Goal: Task Accomplishment & Management: Complete application form

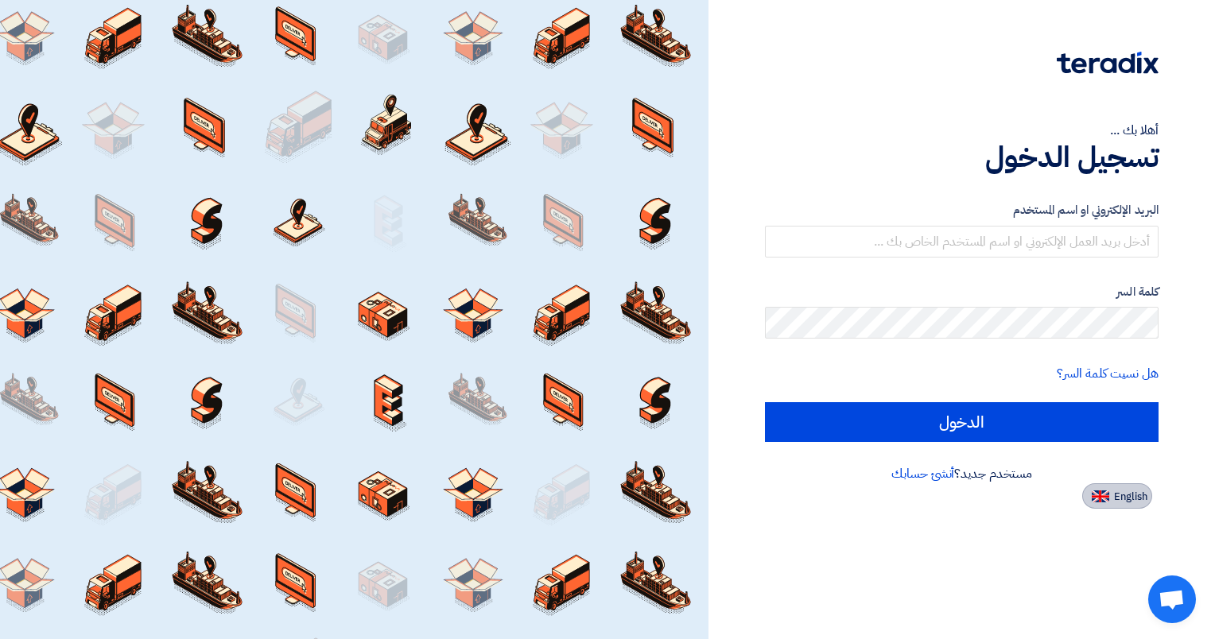
click at [1119, 499] on span "English" at bounding box center [1130, 496] width 33 height 11
type input "Sign in"
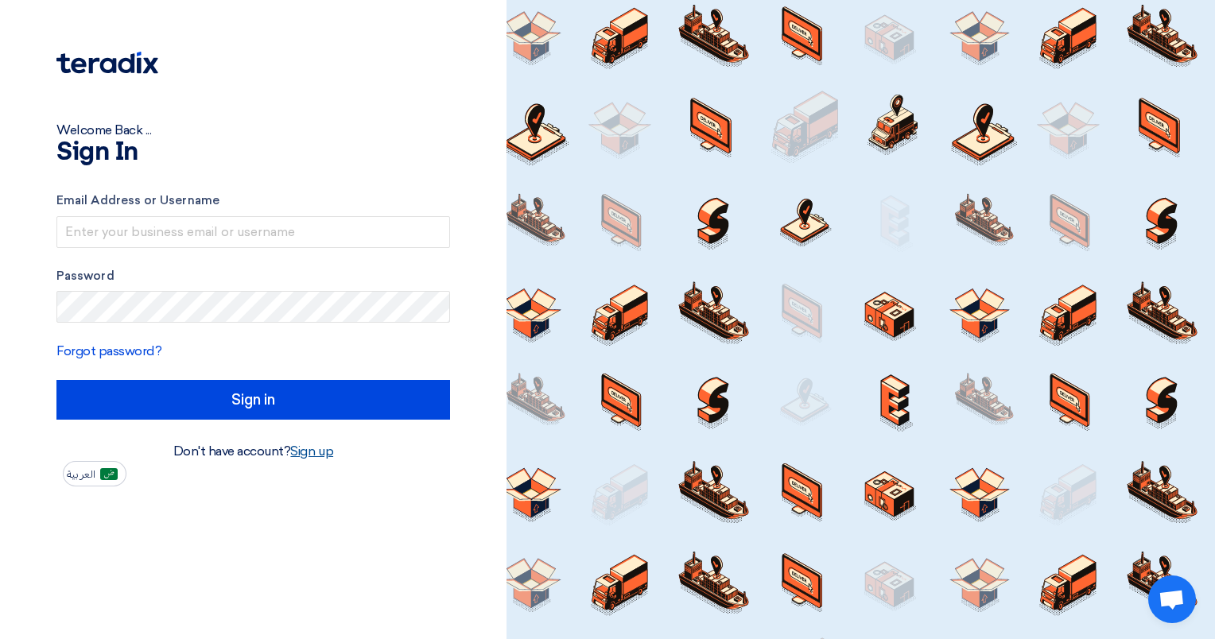
click at [312, 448] on link "Sign up" at bounding box center [311, 451] width 43 height 15
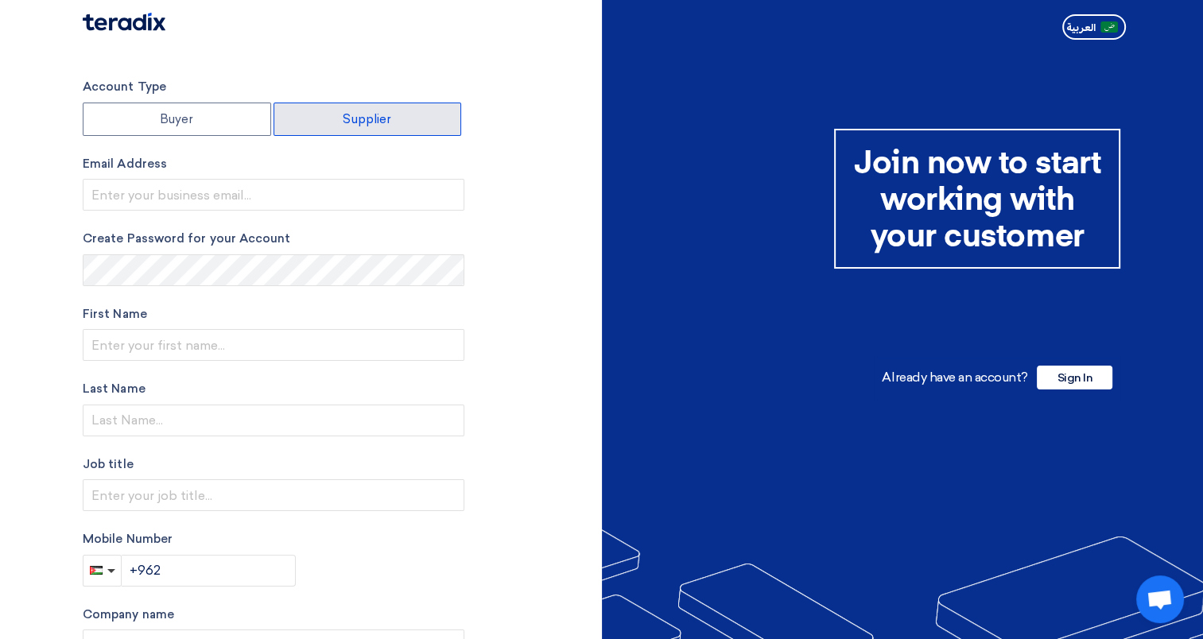
click at [365, 118] on label "Supplier" at bounding box center [368, 119] width 188 height 33
click at [365, 118] on input "Supplier" at bounding box center [367, 119] width 187 height 32
radio input "true"
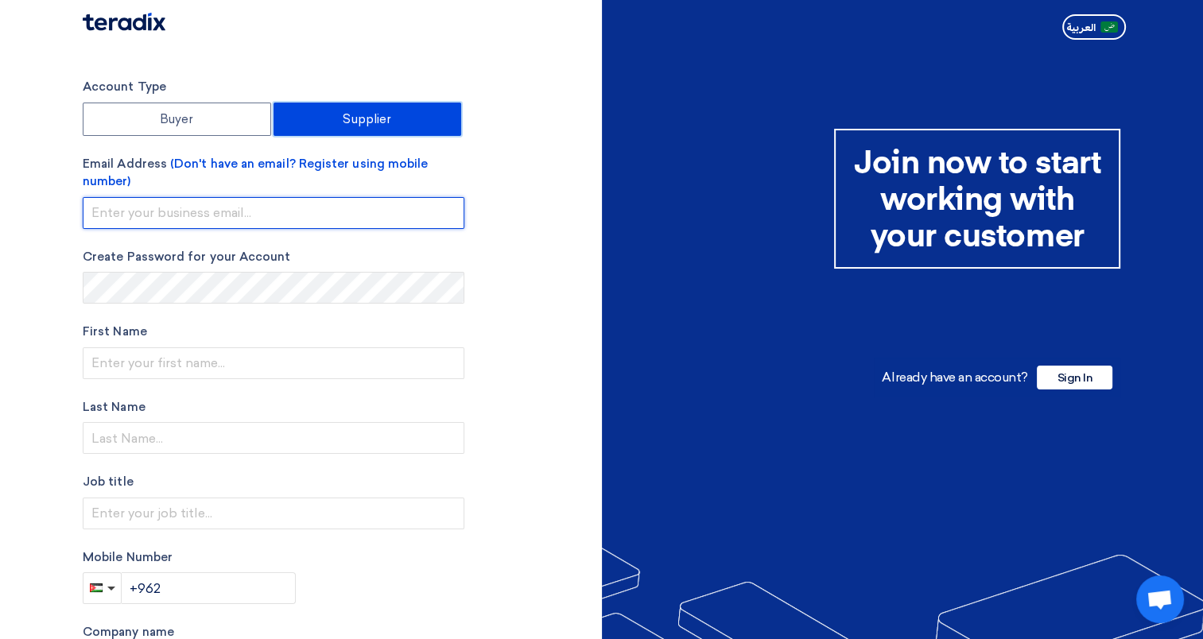
click at [161, 215] on input "email" at bounding box center [274, 213] width 382 height 32
type input "[EMAIL_ADDRESS][DOMAIN_NAME]"
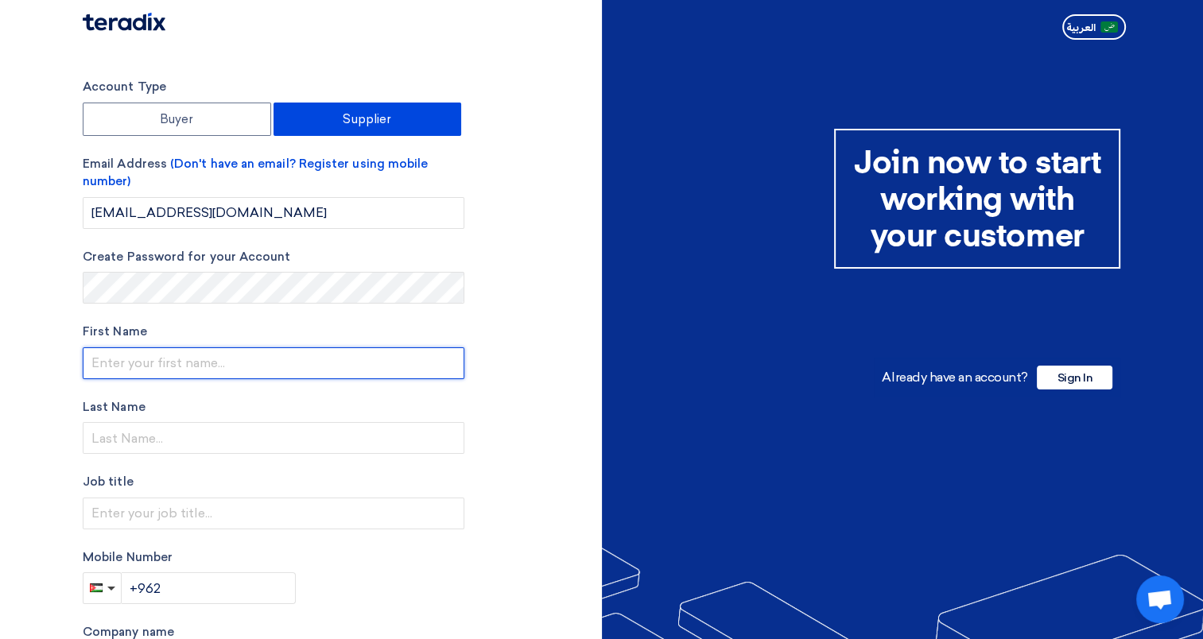
type input "SADEQ"
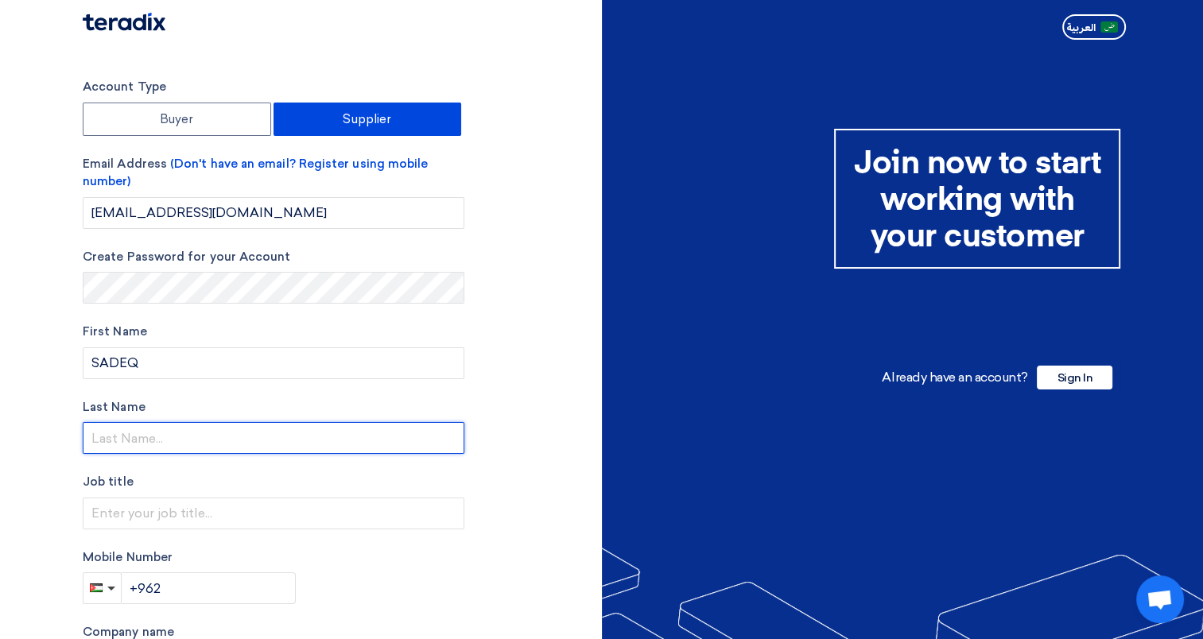
type input "LAQA"
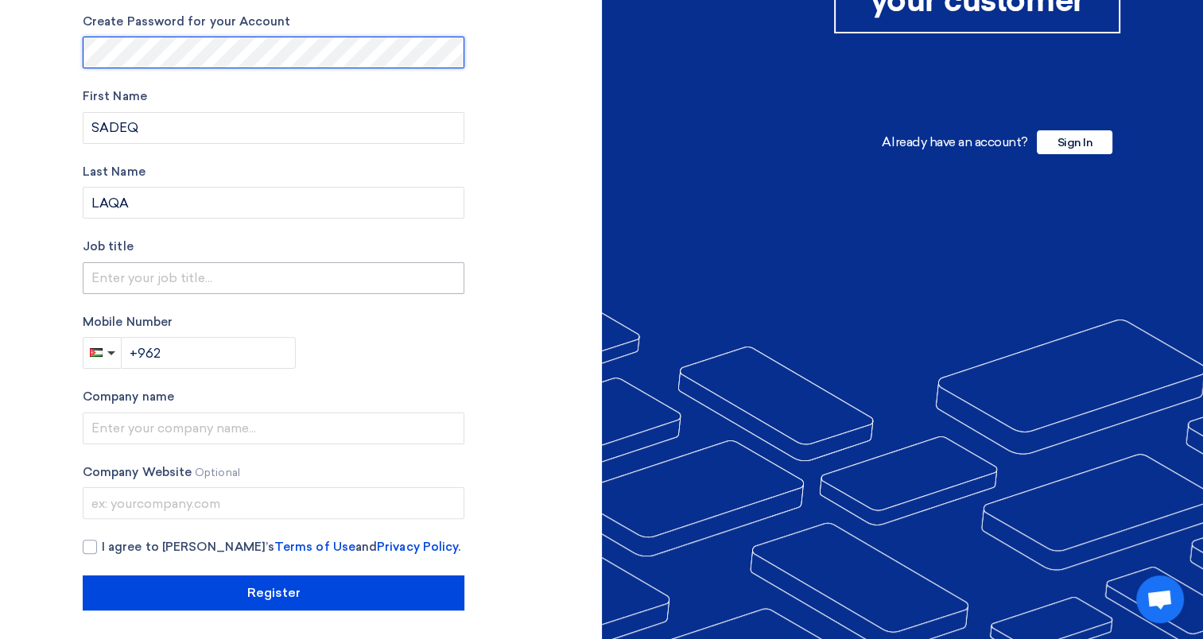
scroll to position [237, 0]
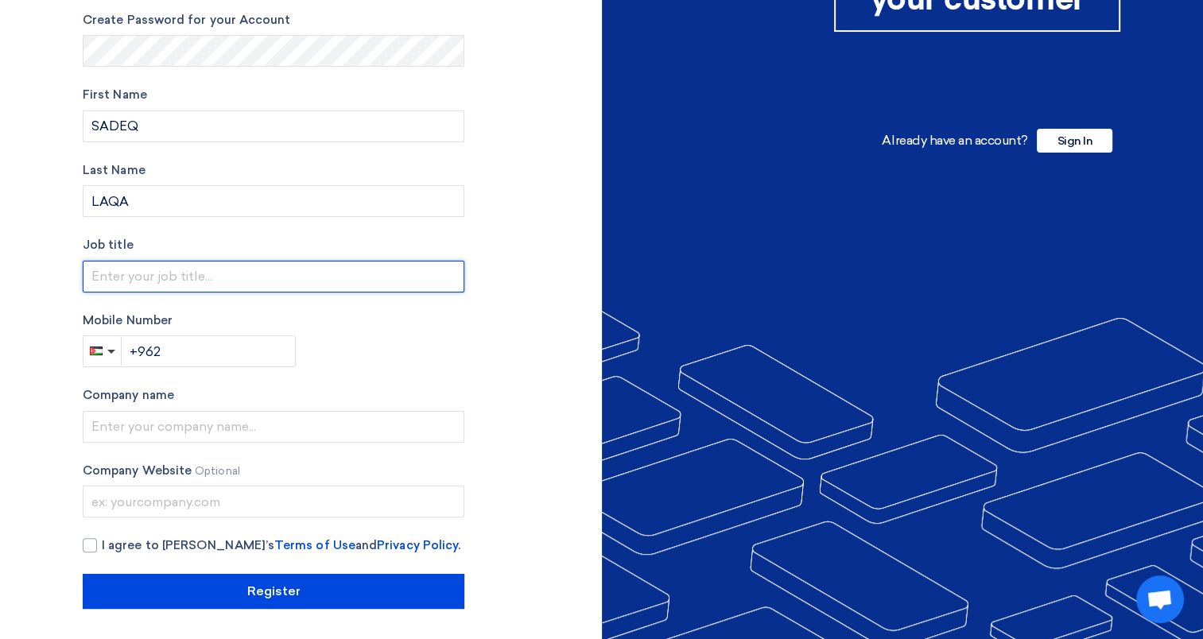
click at [127, 275] on input "text" at bounding box center [274, 277] width 382 height 32
type input "Sales Director"
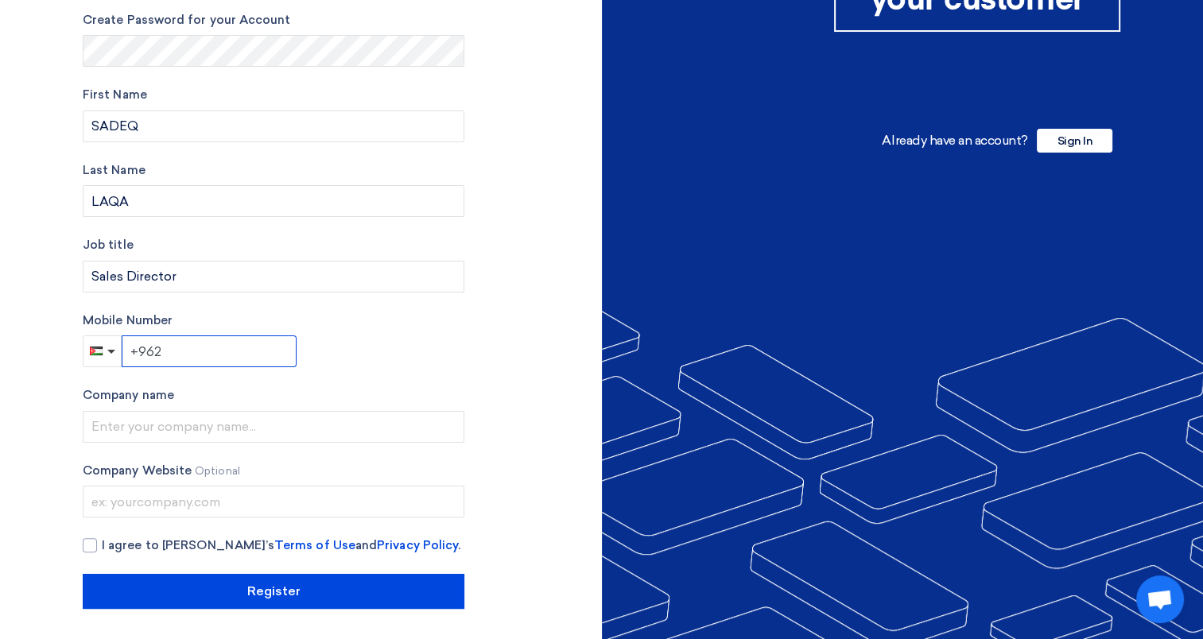
click at [188, 351] on input "+962" at bounding box center [209, 352] width 175 height 32
type input "[PHONE_NUMBER]"
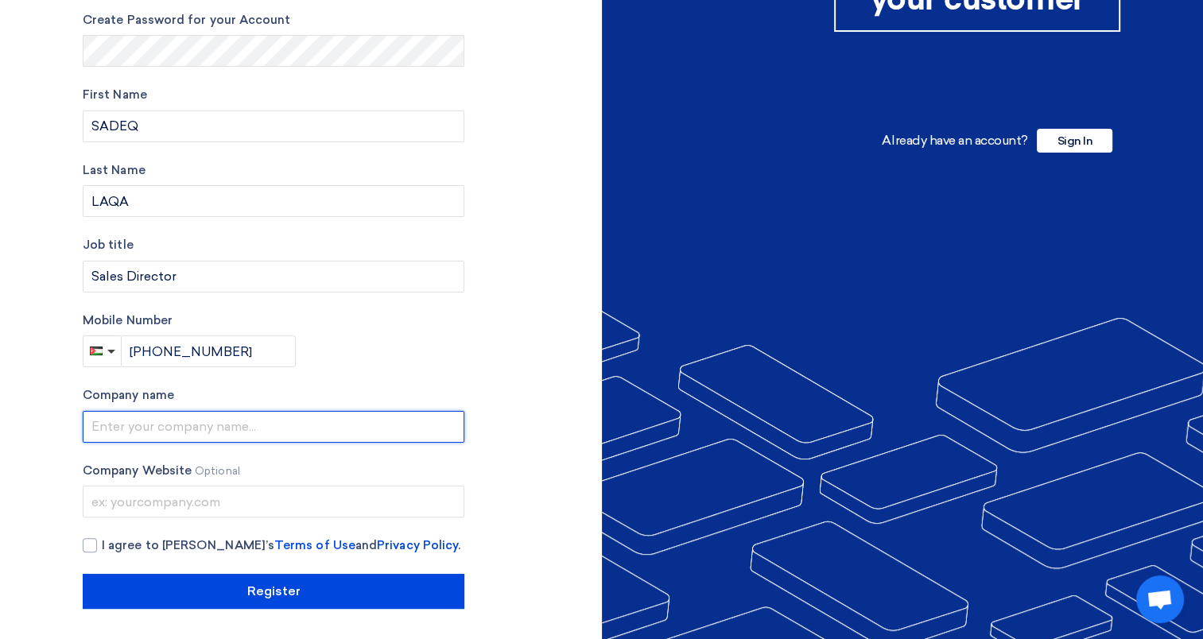
click at [118, 423] on input "text" at bounding box center [274, 427] width 382 height 32
type input "Software Consultancy"
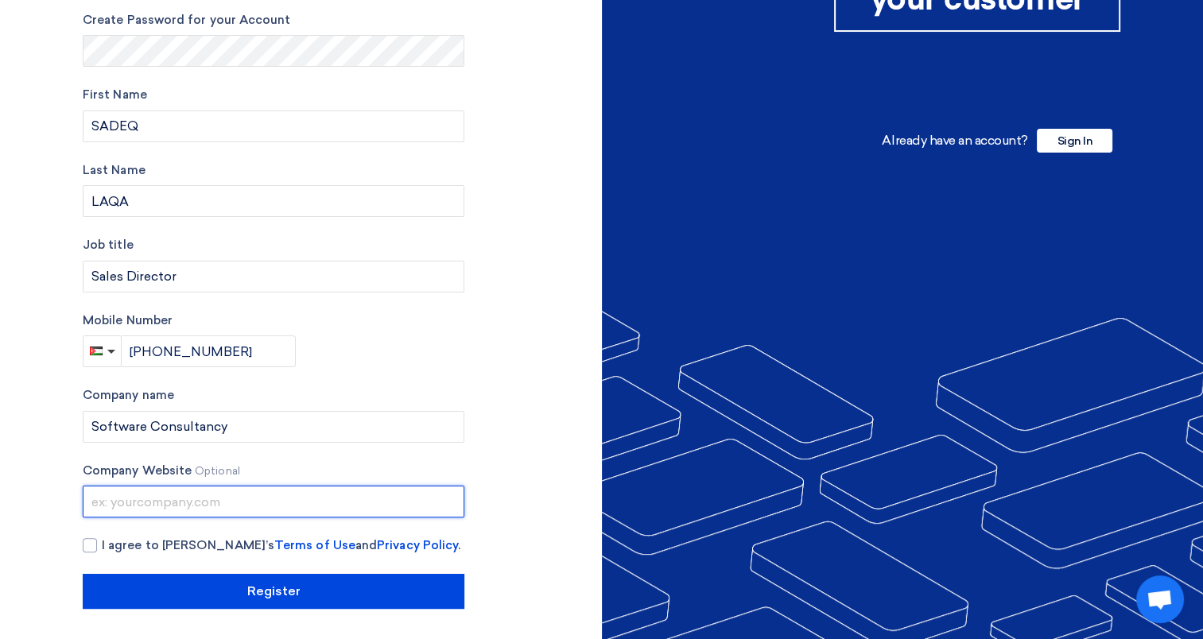
click at [121, 499] on input "text" at bounding box center [274, 502] width 382 height 32
type input "[DOMAIN_NAME]"
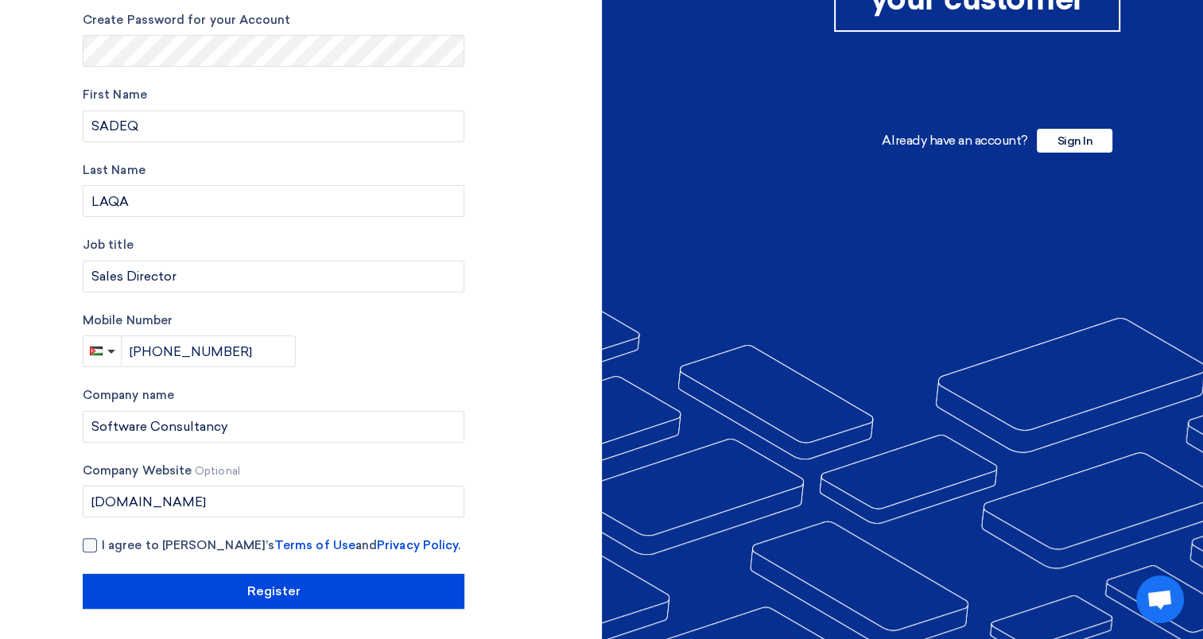
click at [86, 541] on div at bounding box center [90, 545] width 14 height 14
click at [102, 541] on input "I agree to [PERSON_NAME]’s Terms of Use and Privacy Policy ." at bounding box center [293, 553] width 382 height 32
checkbox input "true"
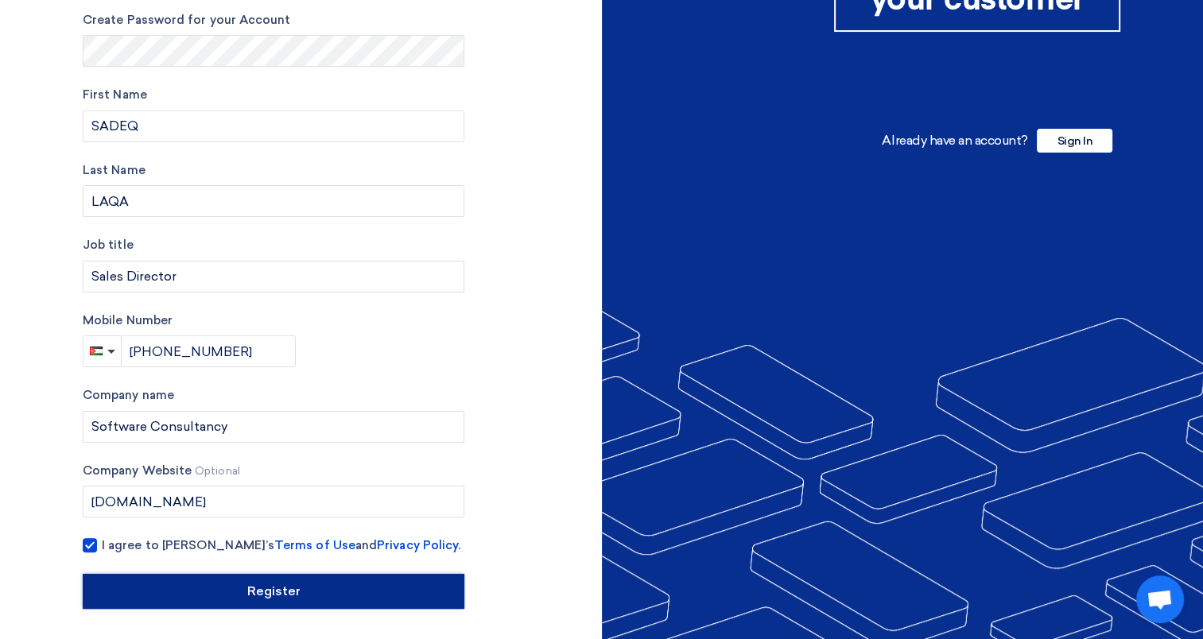
click at [340, 592] on input "Register" at bounding box center [274, 591] width 382 height 35
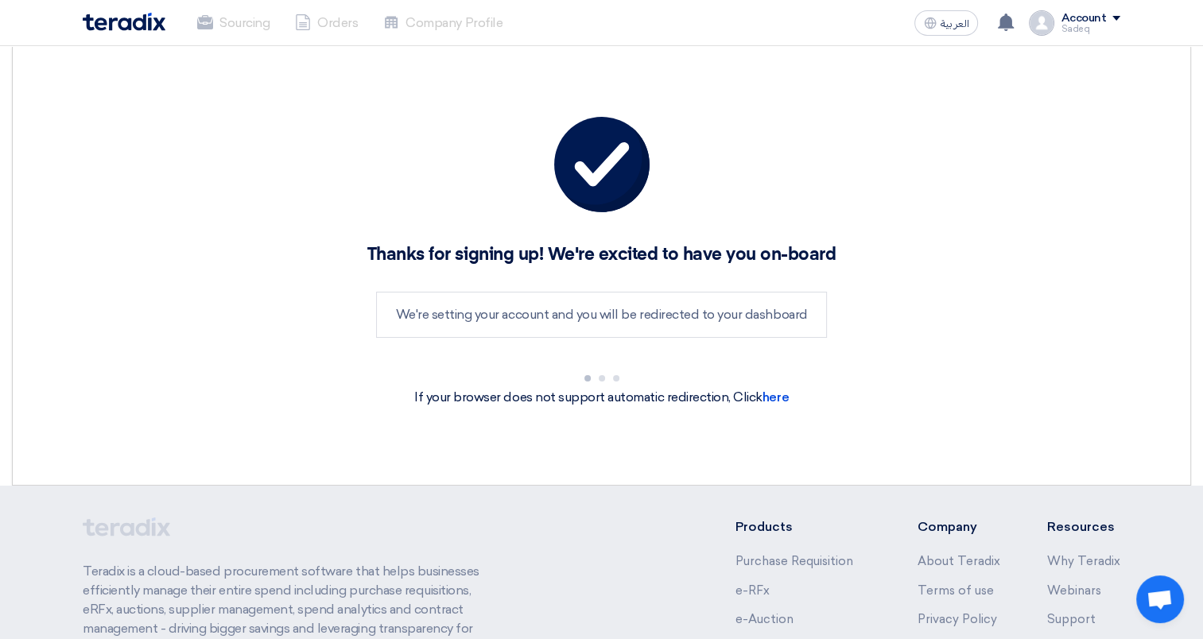
scroll to position [175, 0]
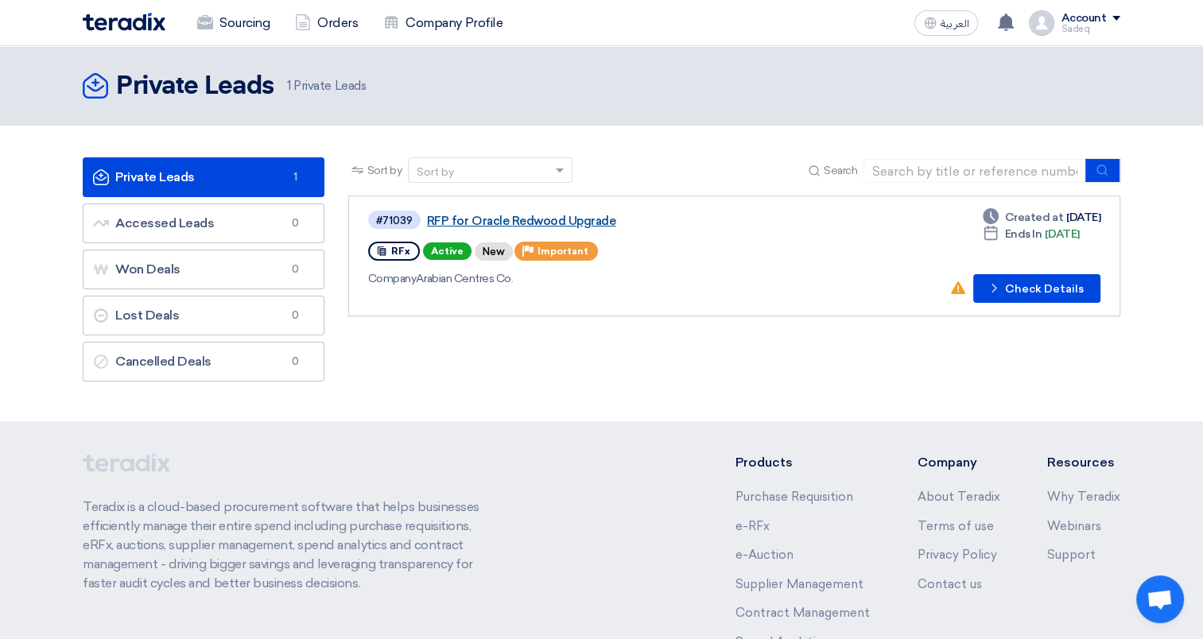
click at [553, 220] on link "RFP for Oracle Redwood Upgrade" at bounding box center [626, 221] width 398 height 14
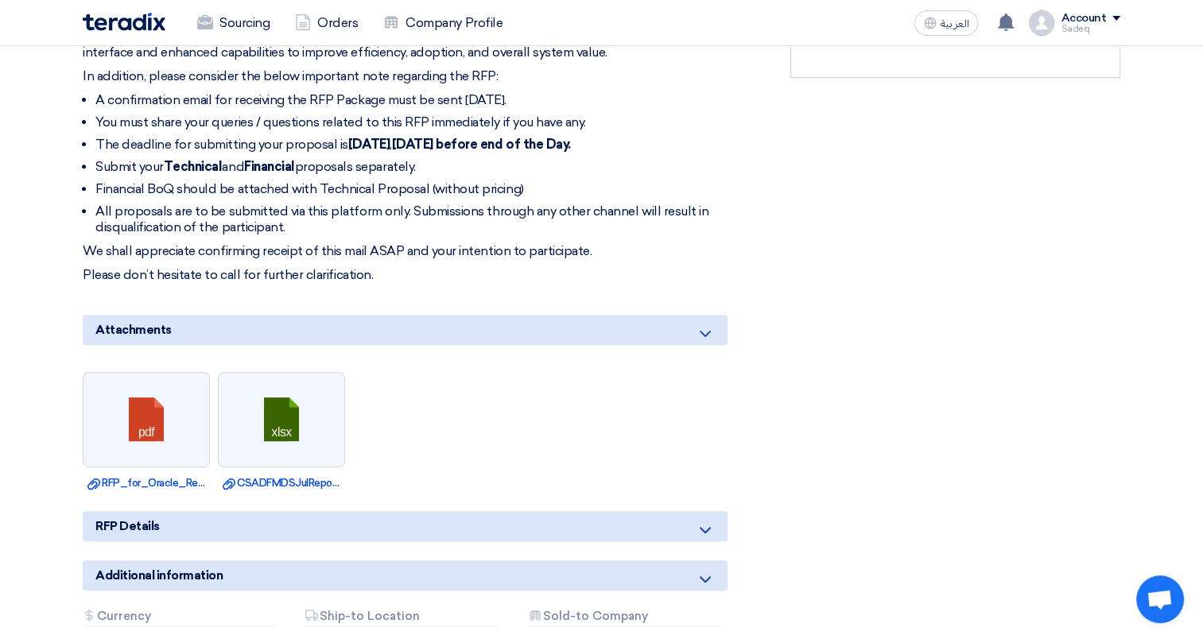
scroll to position [636, 0]
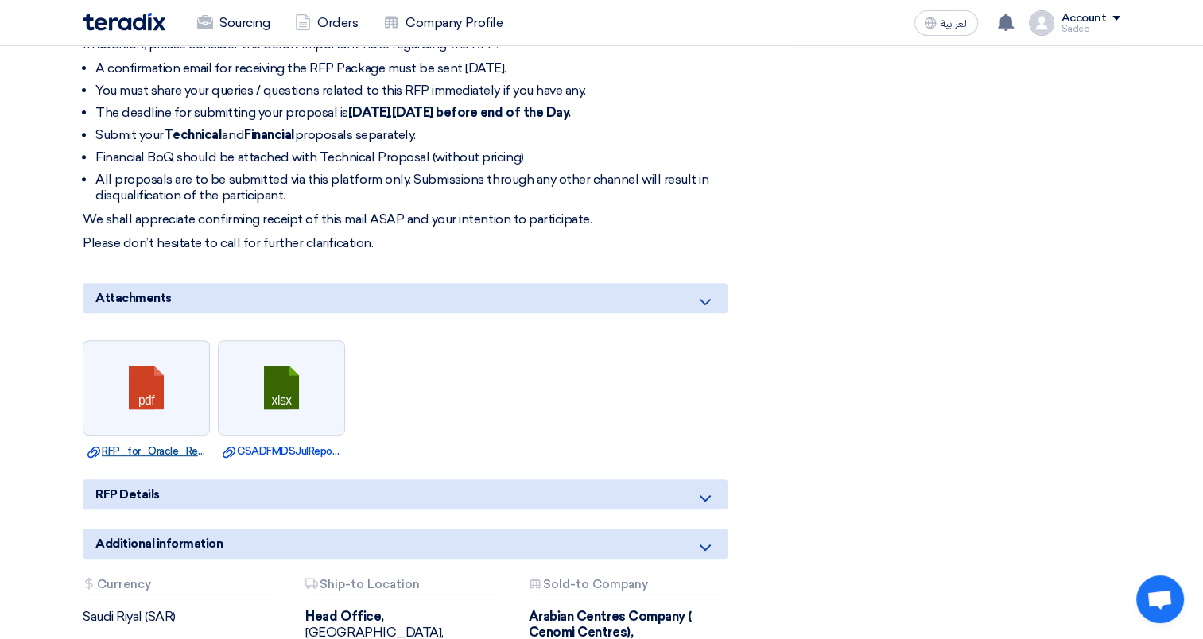
click at [134, 448] on link "Download file RFP_for_Oracle_Redwood_Upgrade.pdf" at bounding box center [146, 452] width 118 height 16
drag, startPoint x: 294, startPoint y: 451, endPoint x: 338, endPoint y: 456, distance: 44.1
click at [294, 451] on link "Download file CSADFMDSJulReport.xlsx" at bounding box center [282, 452] width 118 height 16
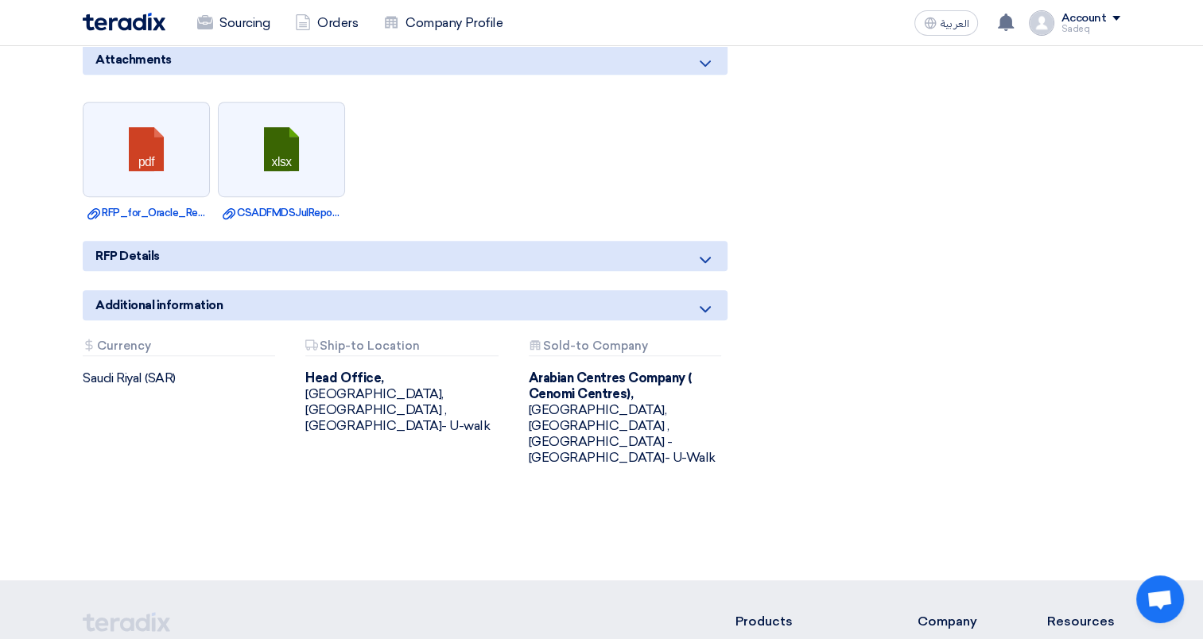
click at [701, 258] on use at bounding box center [705, 260] width 11 height 6
click at [698, 260] on icon at bounding box center [705, 259] width 19 height 19
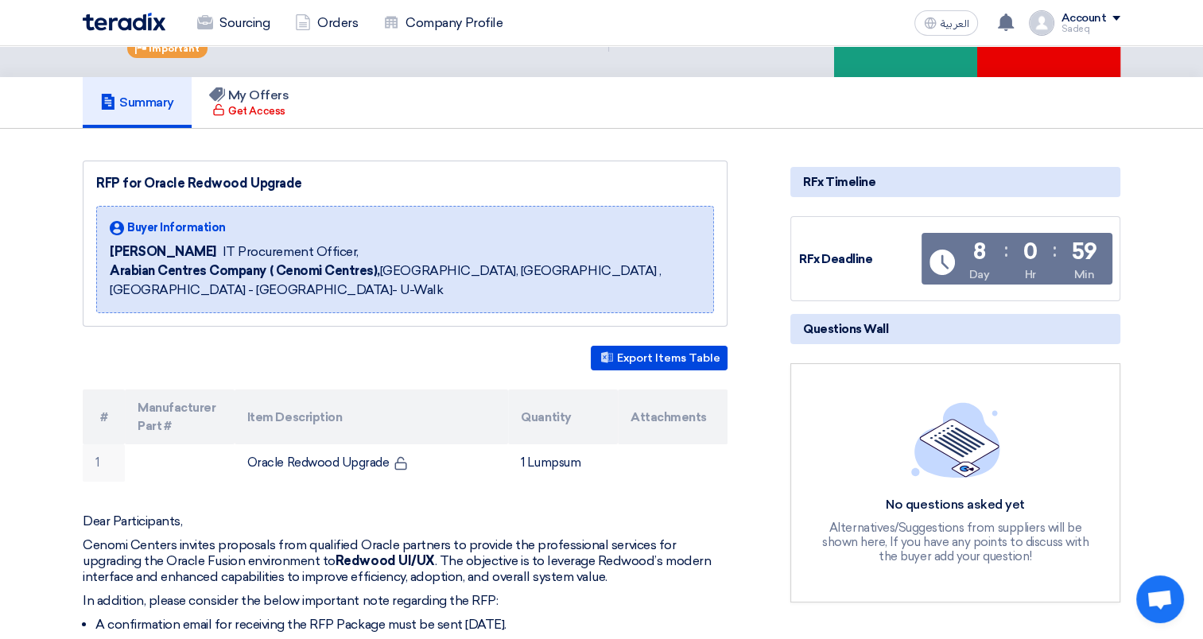
scroll to position [0, 0]
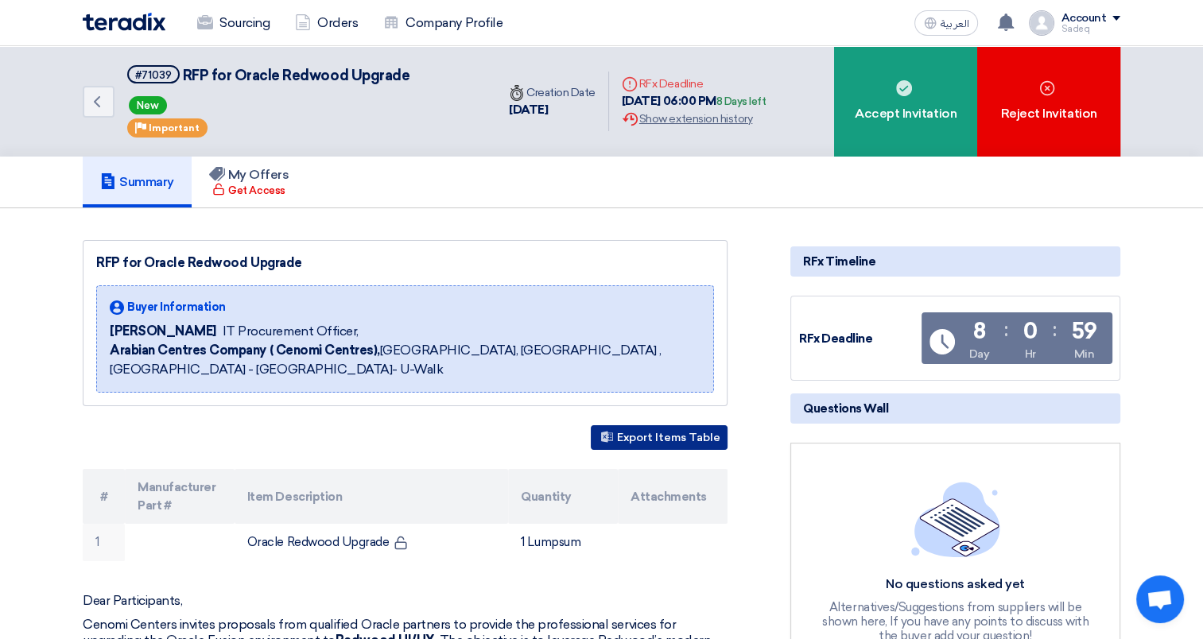
click at [655, 440] on button "Export Items Table" at bounding box center [659, 437] width 137 height 25
click at [451, 22] on link "Company Profile" at bounding box center [443, 23] width 145 height 35
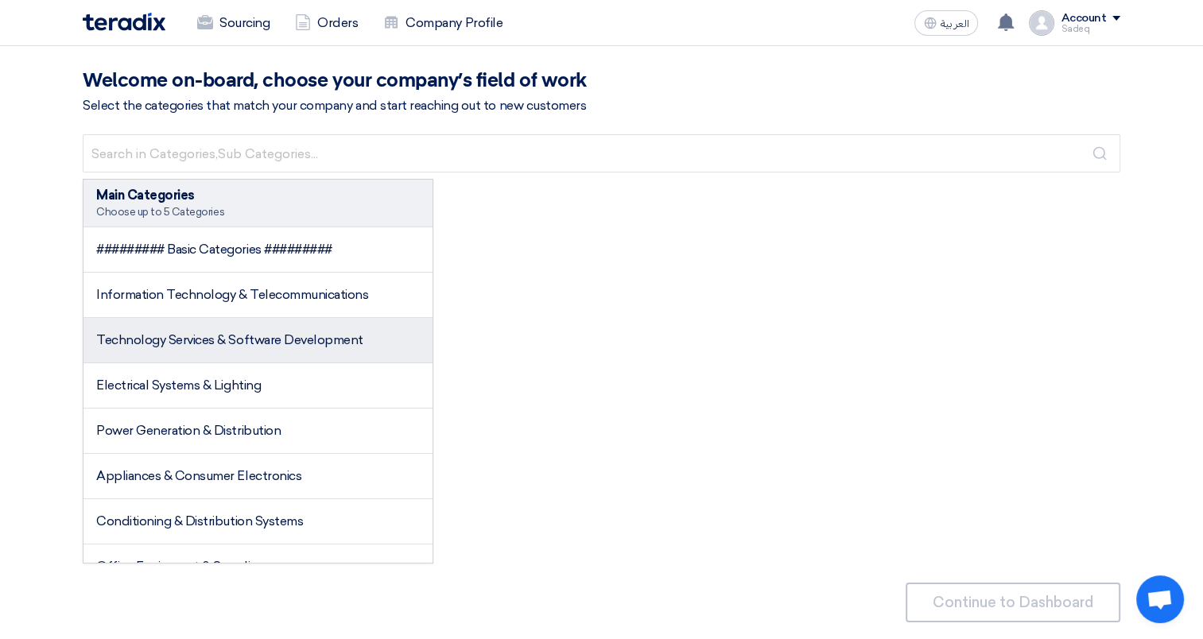
click at [250, 341] on span "Technology Services & Software Development" at bounding box center [229, 339] width 267 height 15
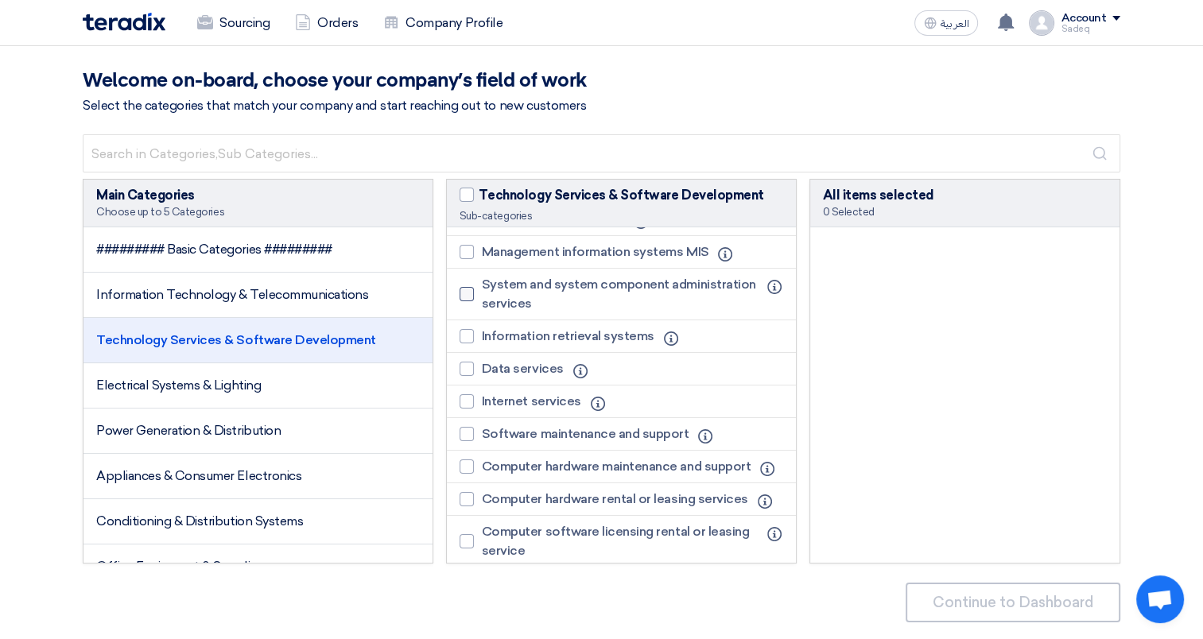
scroll to position [159, 0]
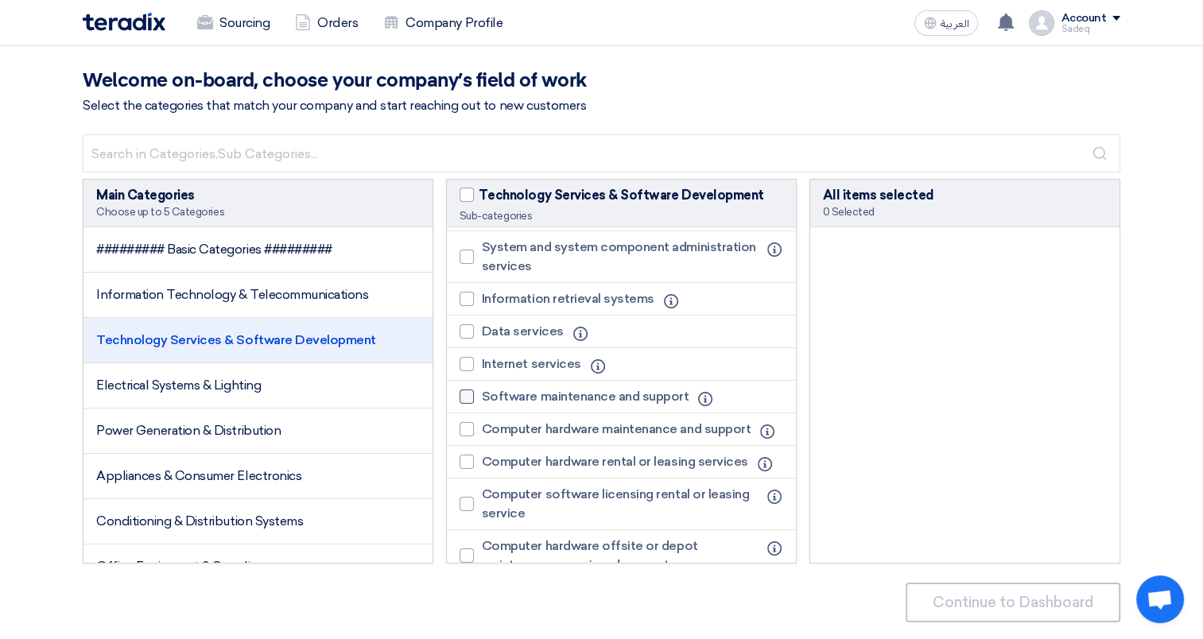
click at [471, 394] on div at bounding box center [467, 397] width 14 height 14
click at [482, 394] on input "Software maintenance and support" at bounding box center [487, 397] width 10 height 10
checkbox input "true"
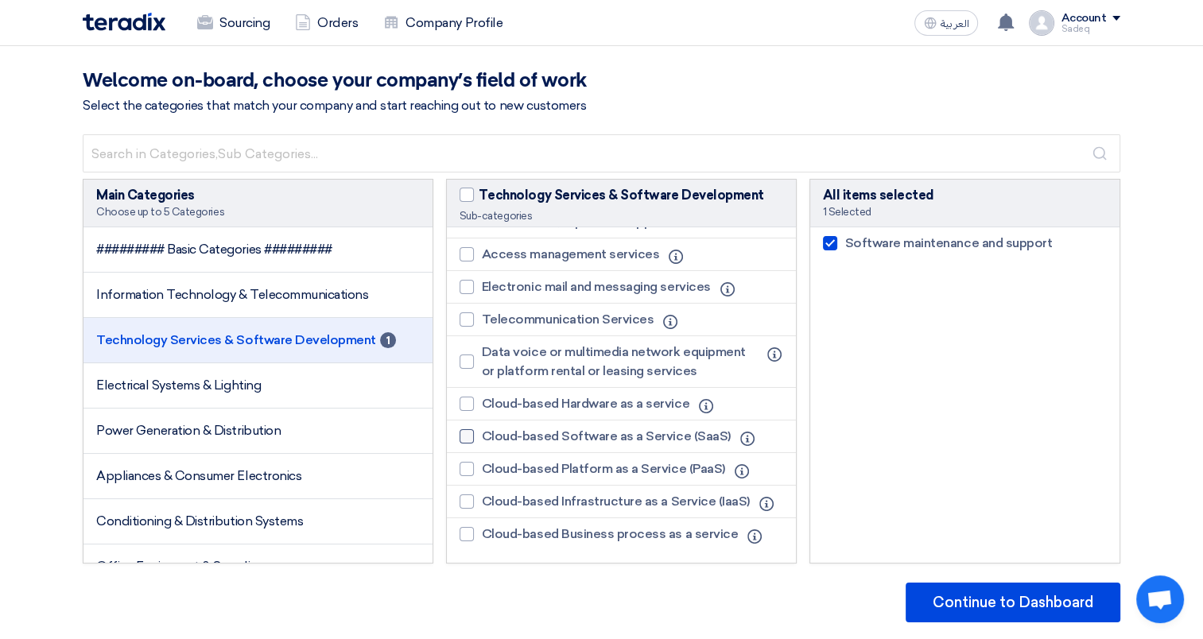
scroll to position [518, 0]
click at [466, 436] on div at bounding box center [467, 436] width 14 height 14
click at [482, 436] on input "Cloud-based Software as a Service (SaaS)" at bounding box center [487, 437] width 10 height 10
checkbox input "true"
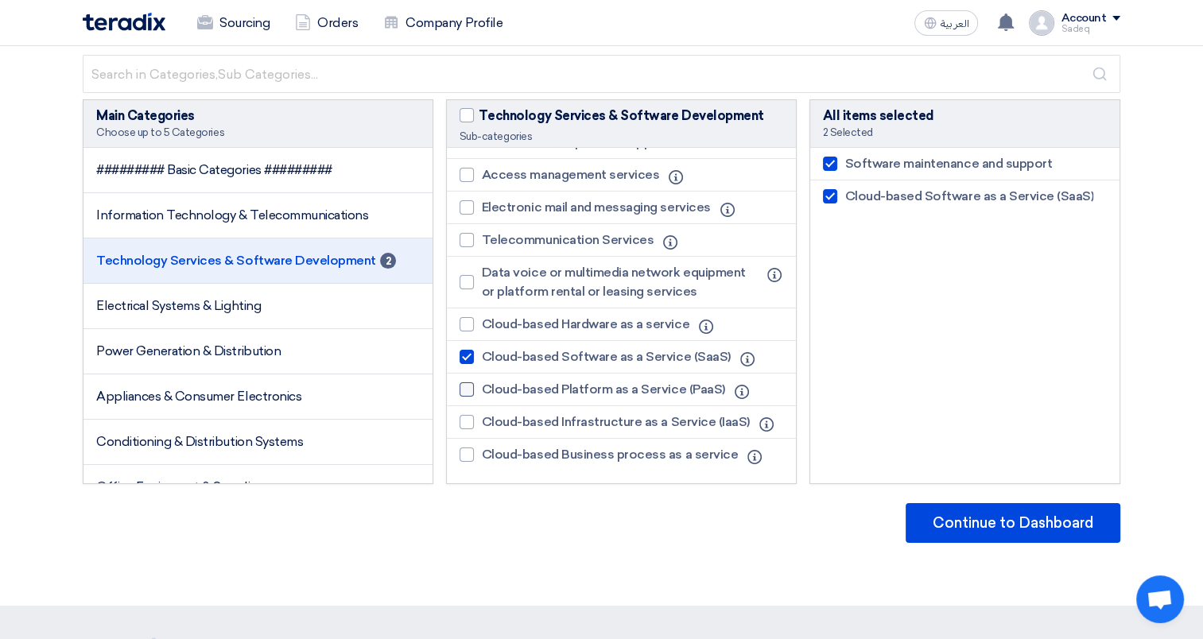
click at [464, 390] on div at bounding box center [467, 389] width 14 height 14
click at [482, 390] on input "Cloud-based Platform as a Service (PaaS)" at bounding box center [487, 390] width 10 height 10
checkbox input "true"
click at [473, 420] on div at bounding box center [467, 422] width 14 height 14
click at [482, 420] on input "Cloud-based Infrastructure as a Service (IaaS)" at bounding box center [487, 422] width 10 height 10
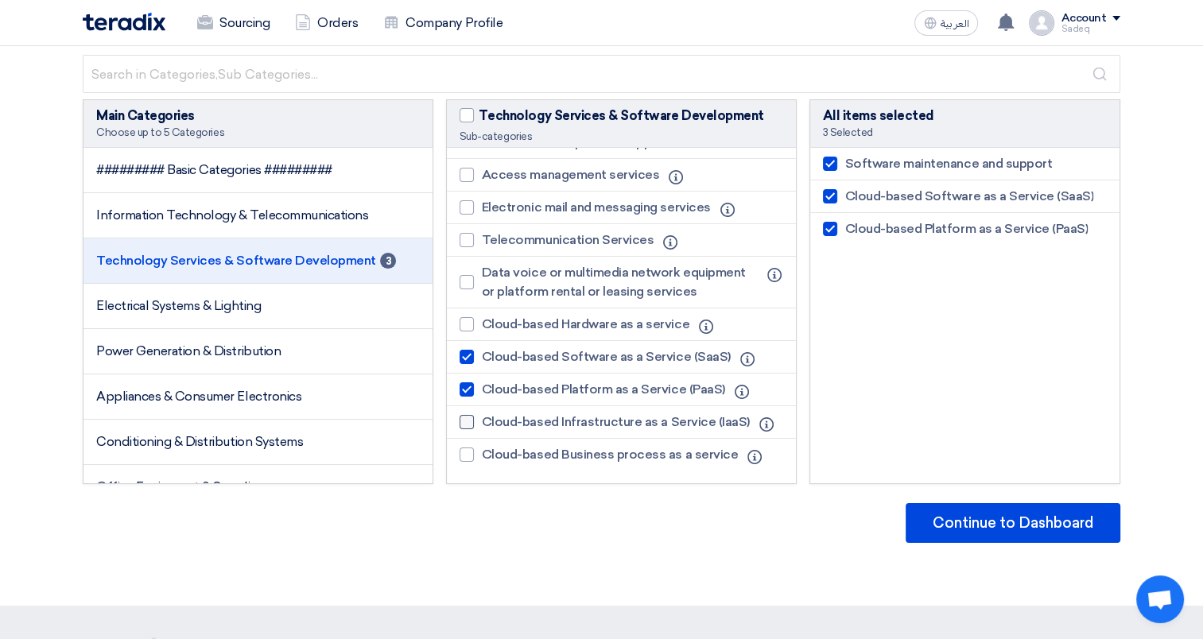
checkbox input "true"
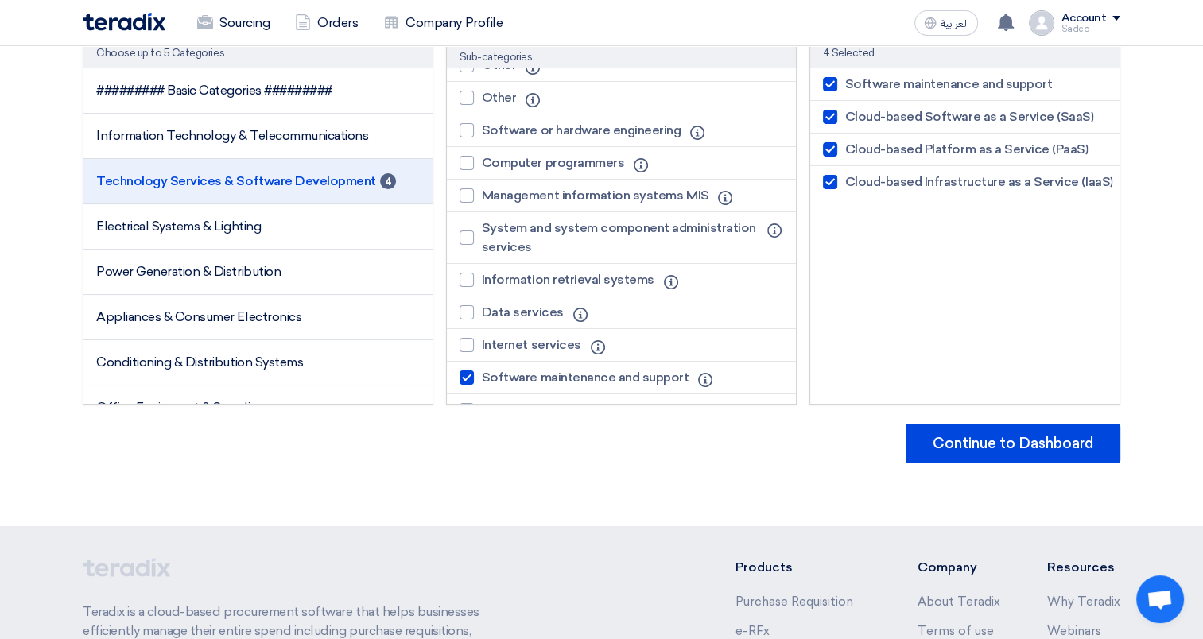
scroll to position [0, 0]
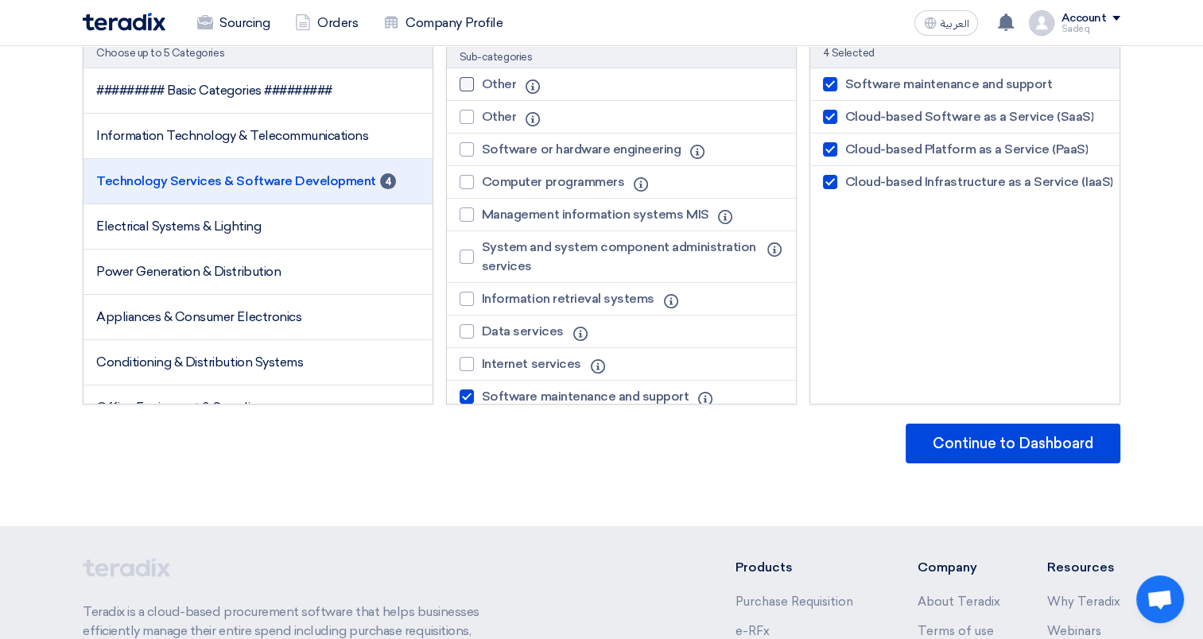
click at [471, 80] on div at bounding box center [467, 84] width 14 height 14
click at [482, 80] on input "Other" at bounding box center [487, 85] width 10 height 10
checkbox input "true"
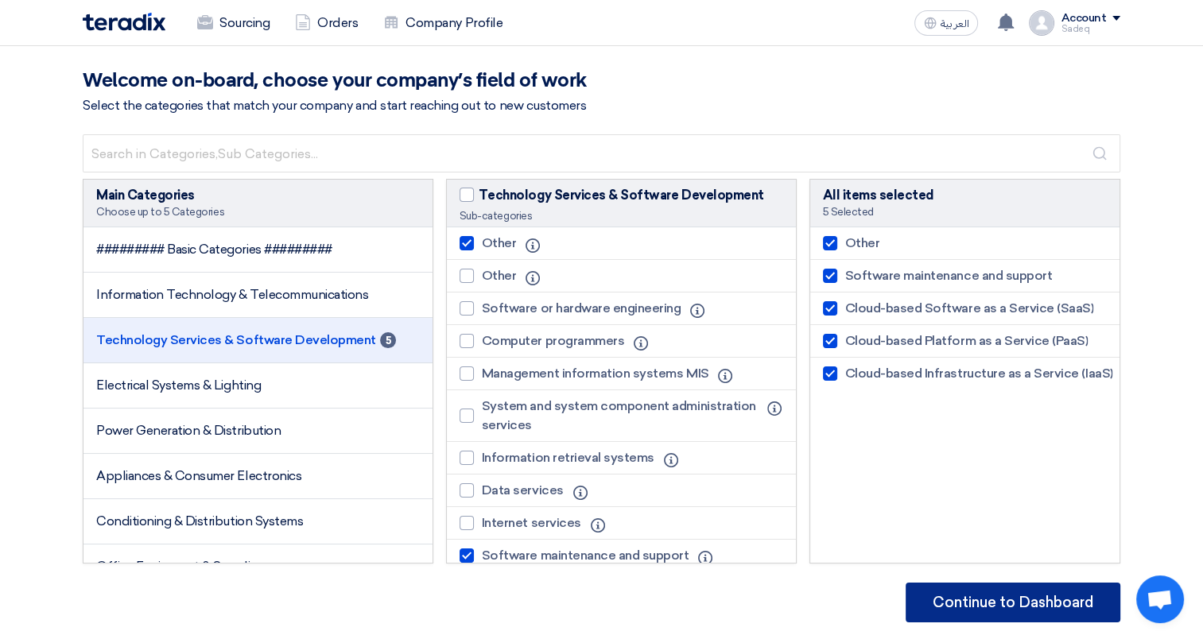
click at [991, 596] on button "Continue to Dashboard" at bounding box center [1013, 603] width 215 height 40
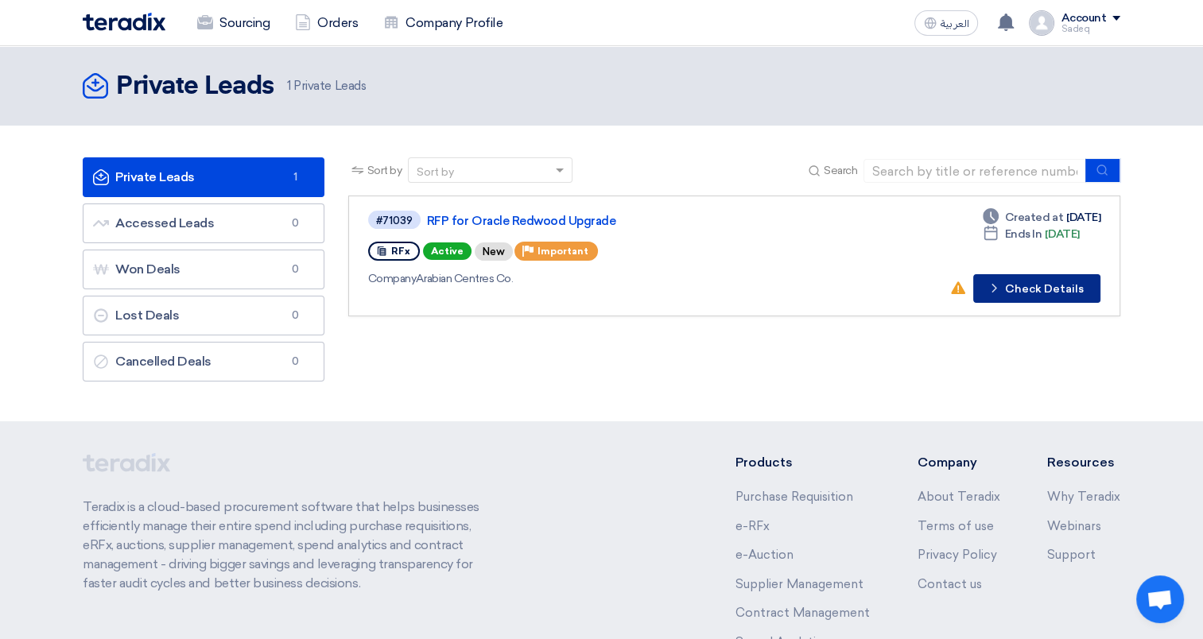
click at [1013, 286] on button "Check details Check Details" at bounding box center [1036, 288] width 127 height 29
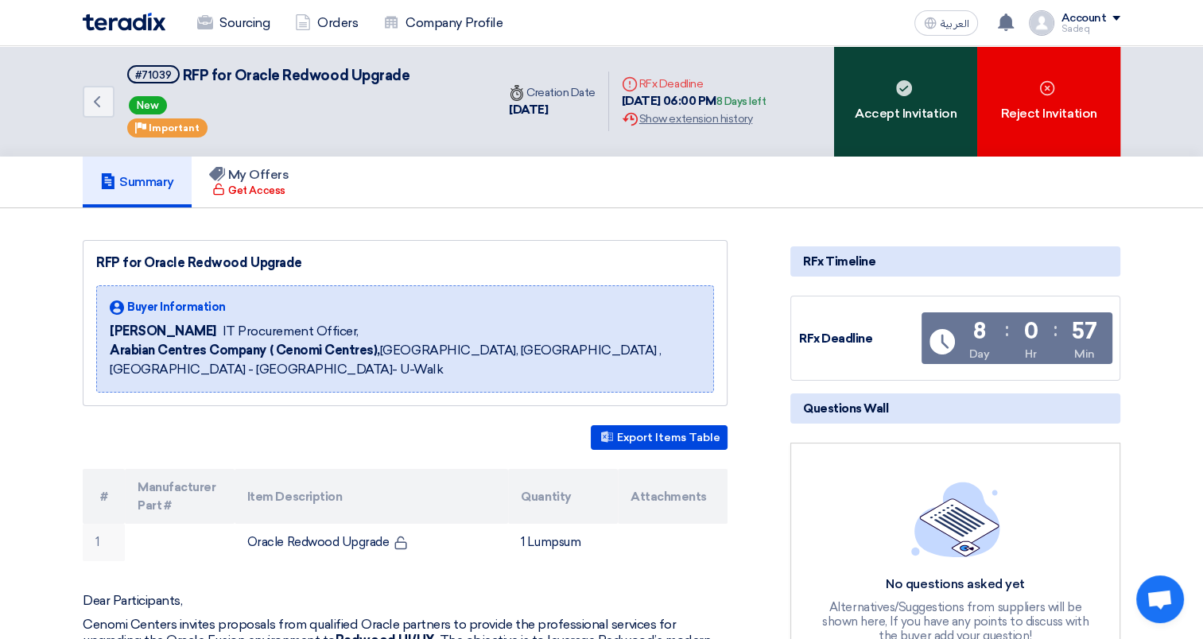
click at [896, 93] on icon at bounding box center [904, 88] width 16 height 16
